Goal: Obtain resource: Obtain resource

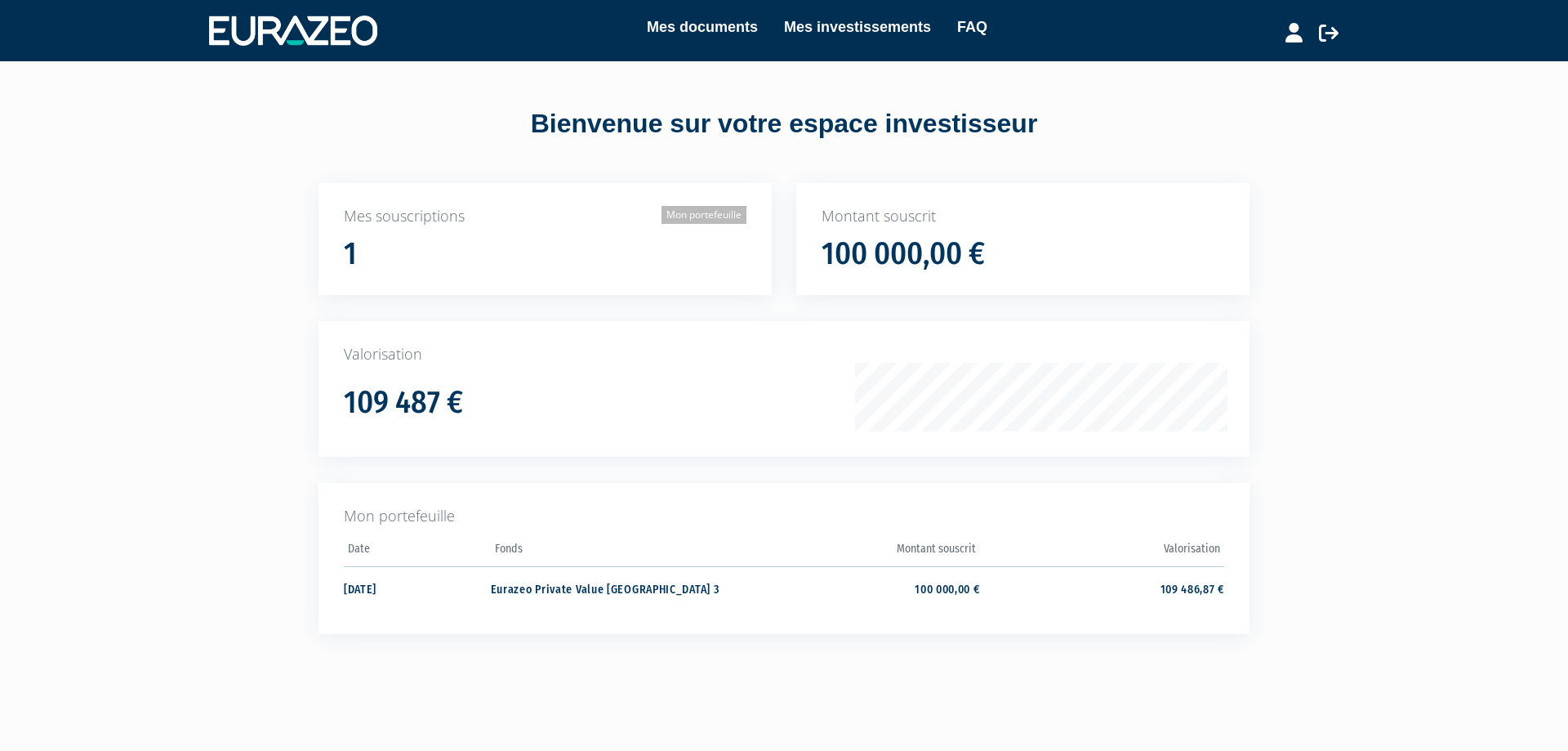
click at [720, 213] on link "Mon portefeuille" at bounding box center [704, 215] width 85 height 18
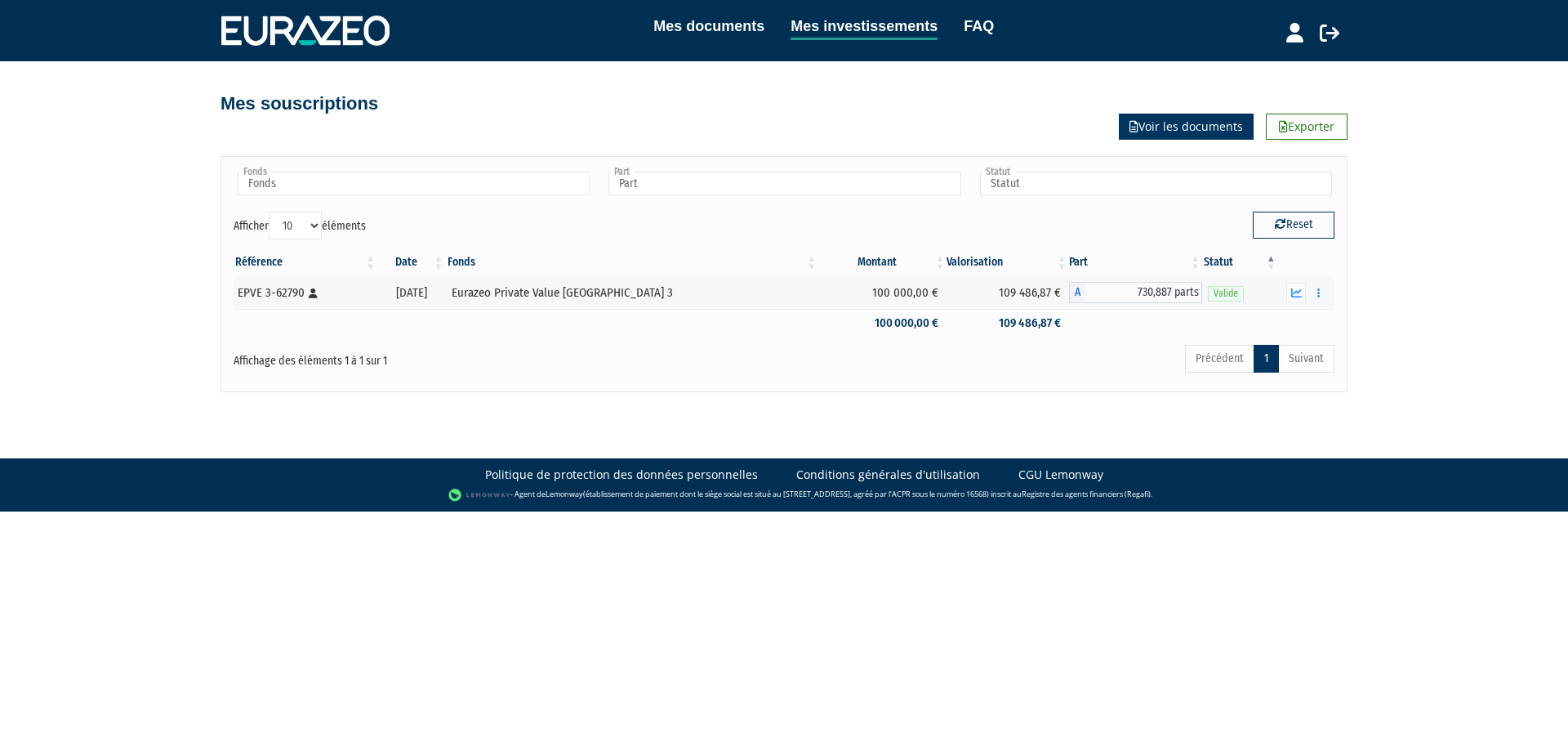
click at [1202, 123] on link "Voir les documents" at bounding box center [1186, 126] width 134 height 26
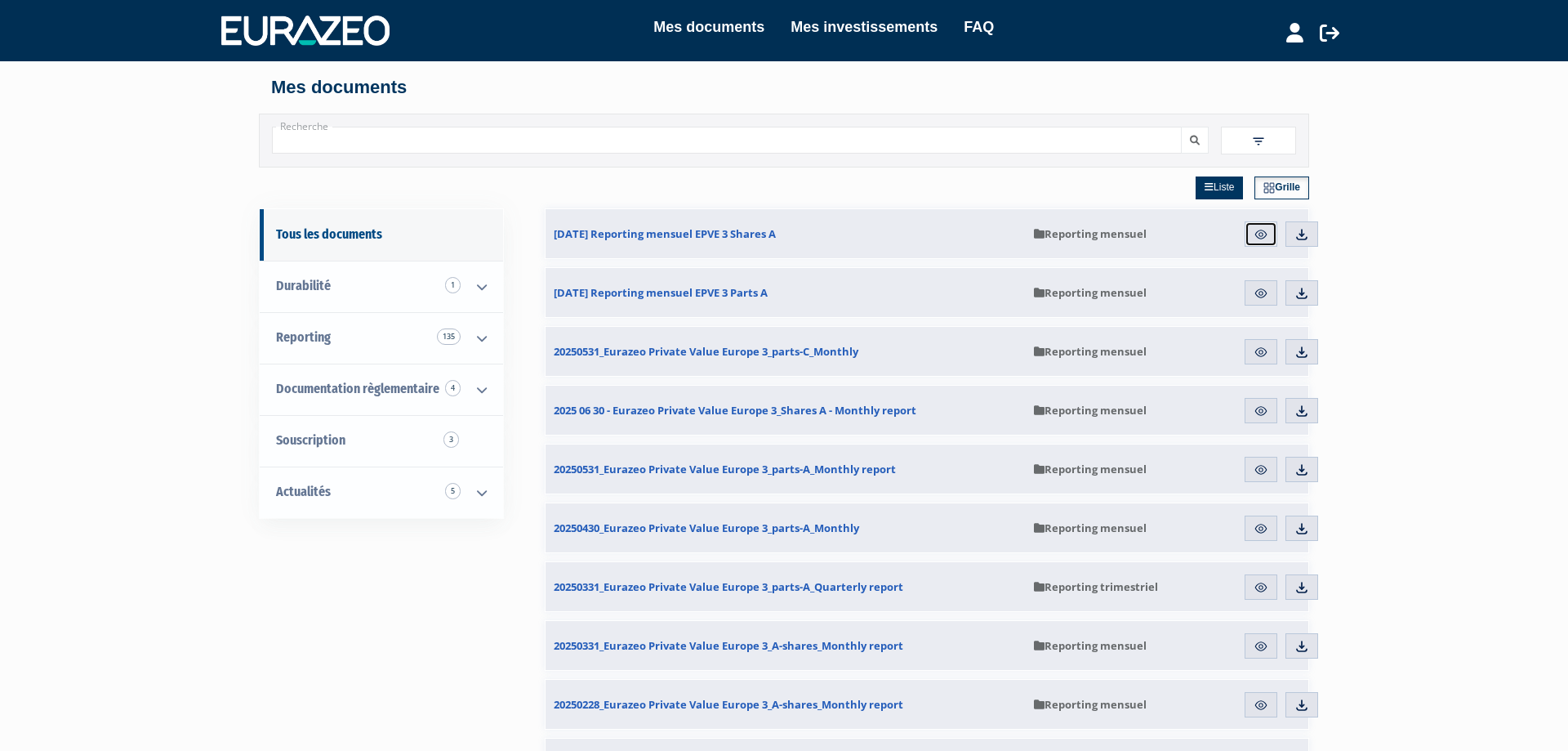
click at [1256, 235] on img at bounding box center [1260, 234] width 15 height 15
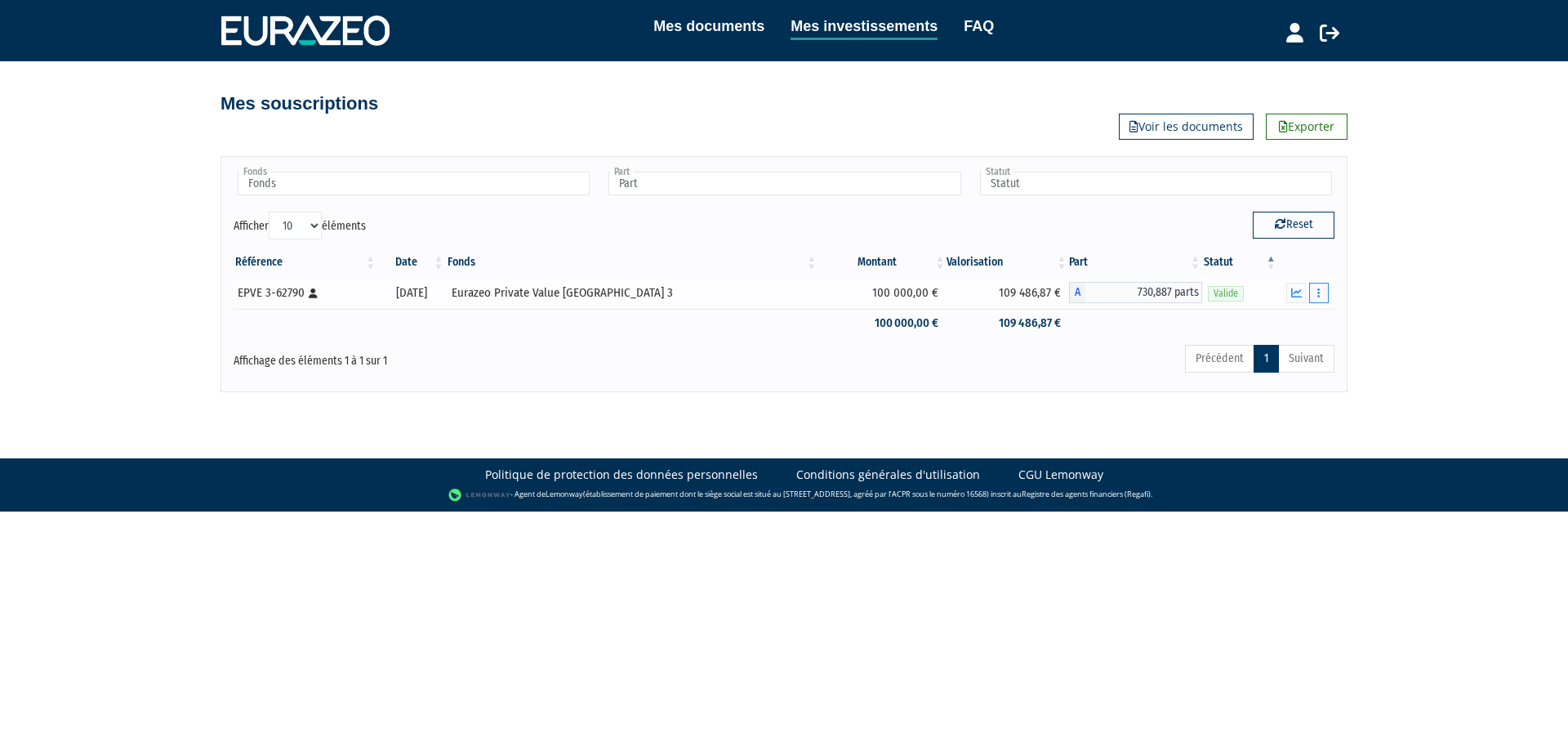
click at [1322, 292] on button "button" at bounding box center [1319, 292] width 19 height 20
click at [1288, 327] on link "Documents" at bounding box center [1283, 322] width 81 height 27
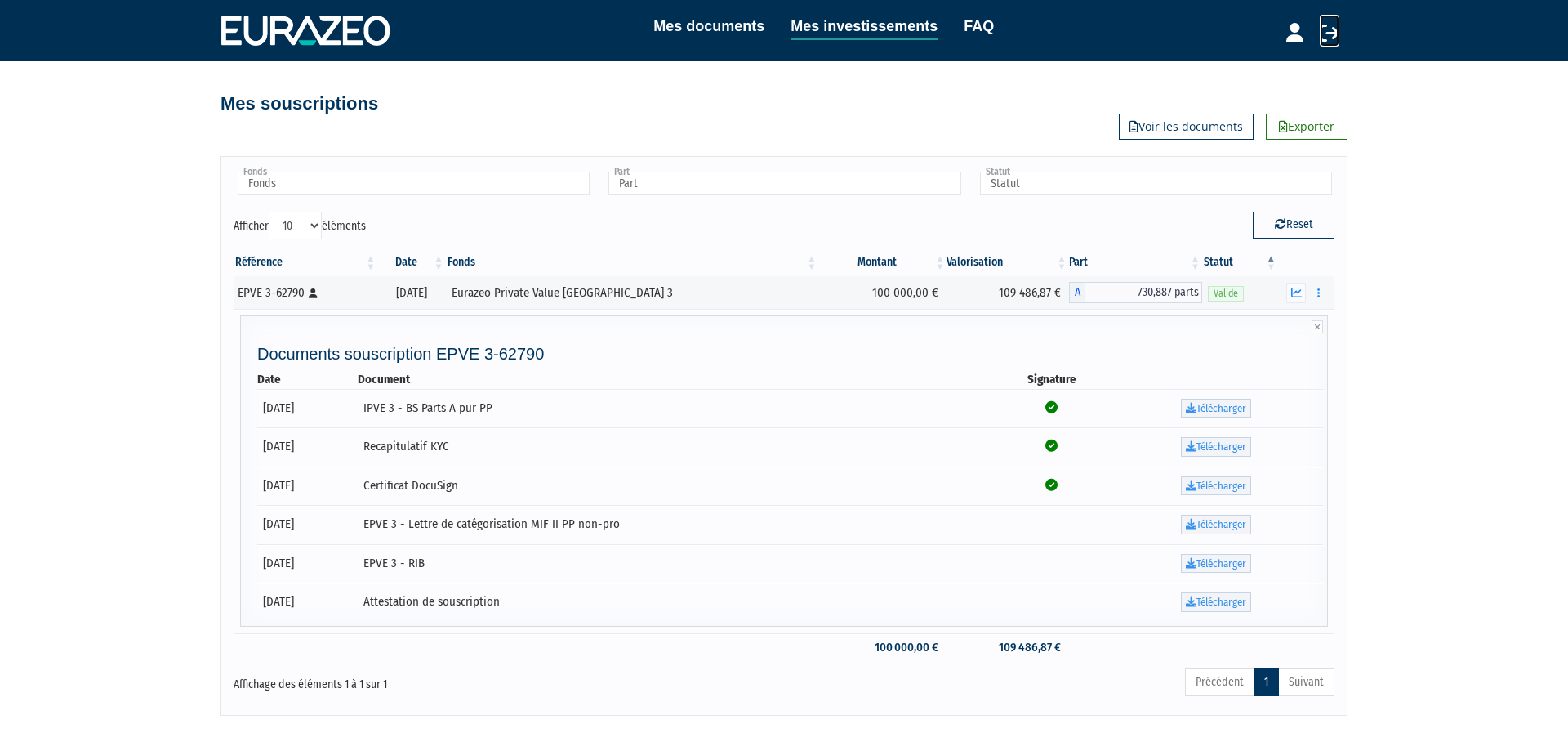
click at [1327, 30] on icon at bounding box center [1330, 33] width 19 height 19
